Goal: Communication & Community: Share content

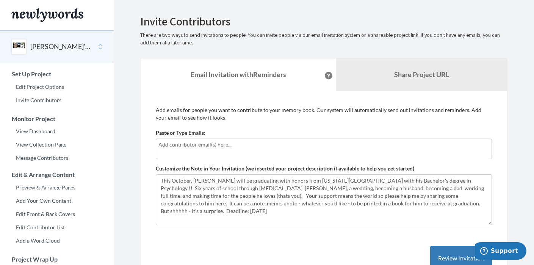
click at [315, 145] on input "text" at bounding box center [324, 144] width 331 height 8
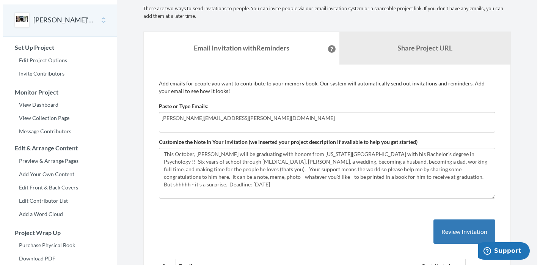
scroll to position [28, 0]
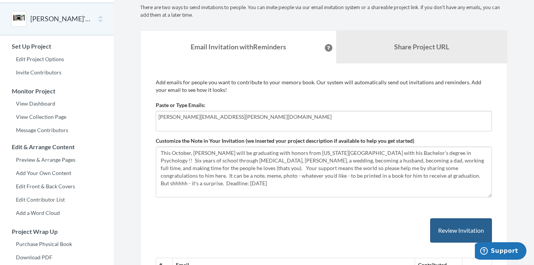
type input "Thomas.toby@icloud.com"
click at [431, 234] on button "Review Invitation" at bounding box center [461, 230] width 62 height 25
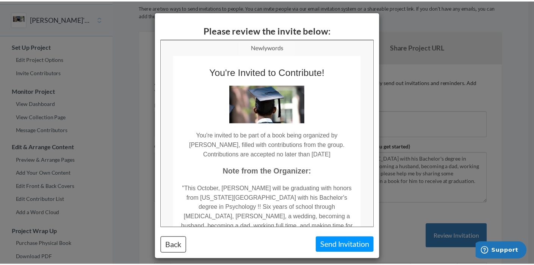
scroll to position [0, 0]
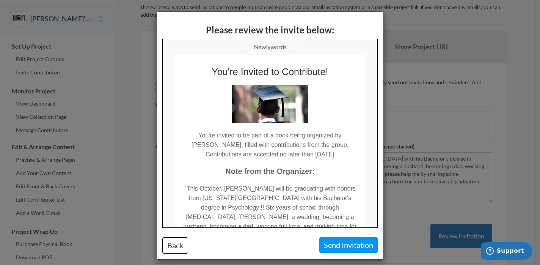
click at [334, 239] on button "Send Invitation" at bounding box center [348, 245] width 58 height 16
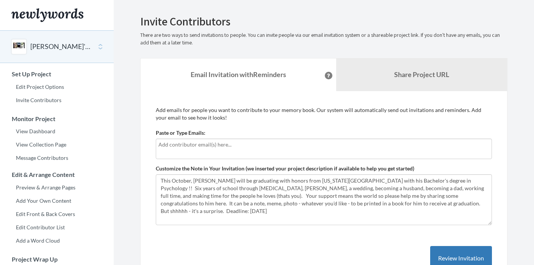
click at [186, 144] on input "text" at bounding box center [324, 144] width 331 height 8
click at [192, 143] on input "Petermassey#[DOMAIN_NAME]" at bounding box center [324, 144] width 331 height 8
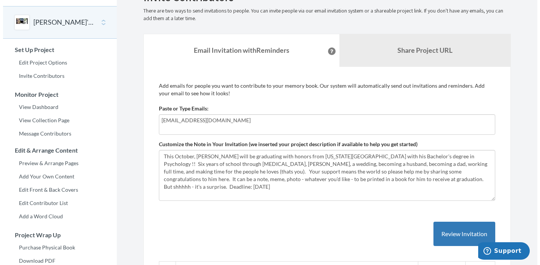
scroll to position [25, 0]
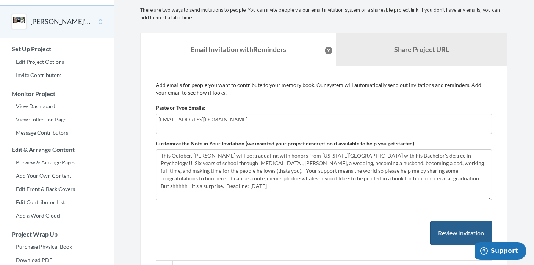
type input "[EMAIL_ADDRESS][DOMAIN_NAME]"
click at [454, 224] on button "Review Invitation" at bounding box center [461, 233] width 62 height 25
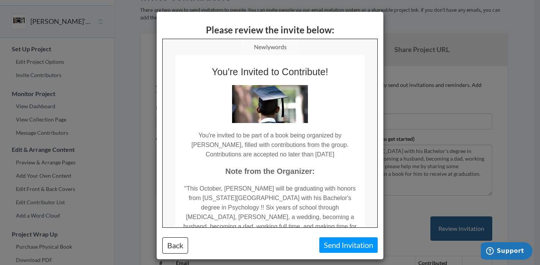
scroll to position [0, 0]
click at [370, 242] on button "Send Invitation" at bounding box center [348, 245] width 58 height 16
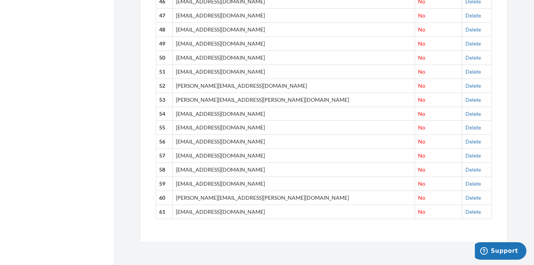
scroll to position [993, 0]
